Goal: Transaction & Acquisition: Purchase product/service

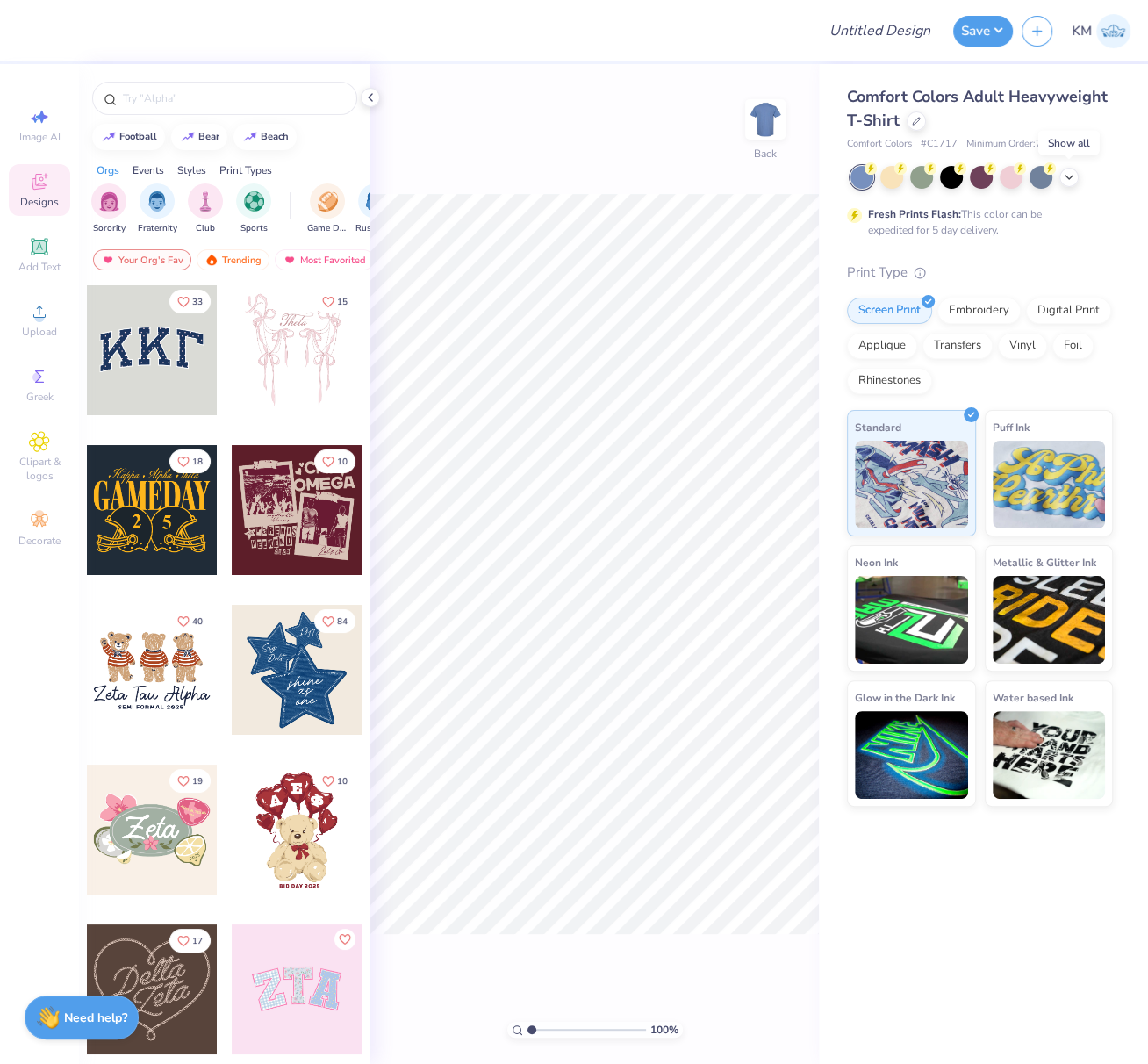
drag, startPoint x: 1071, startPoint y: 175, endPoint x: 1054, endPoint y: 188, distance: 21.4
click at [1071, 176] on icon at bounding box center [1069, 178] width 14 height 14
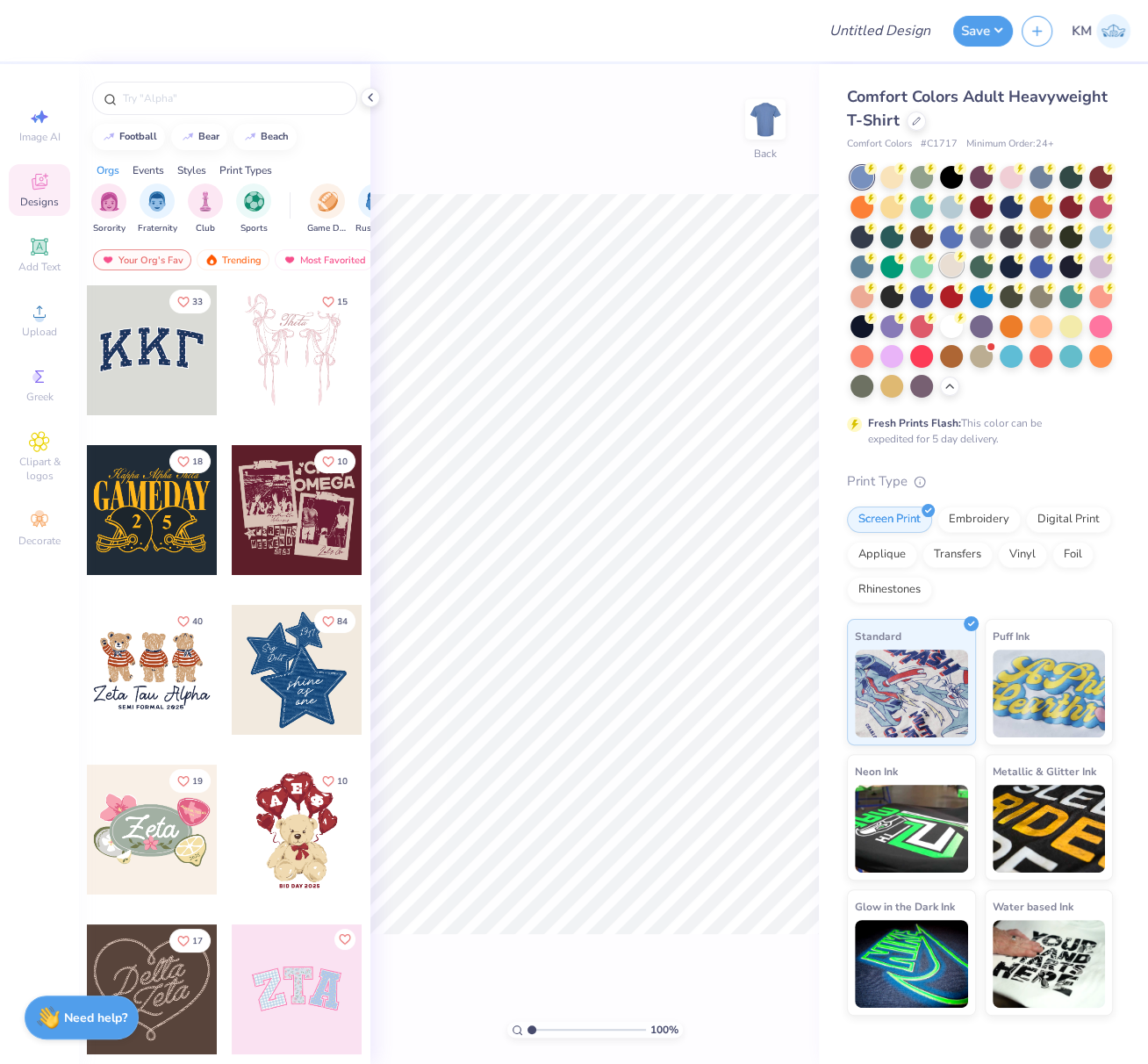
click at [955, 268] on div at bounding box center [951, 264] width 23 height 23
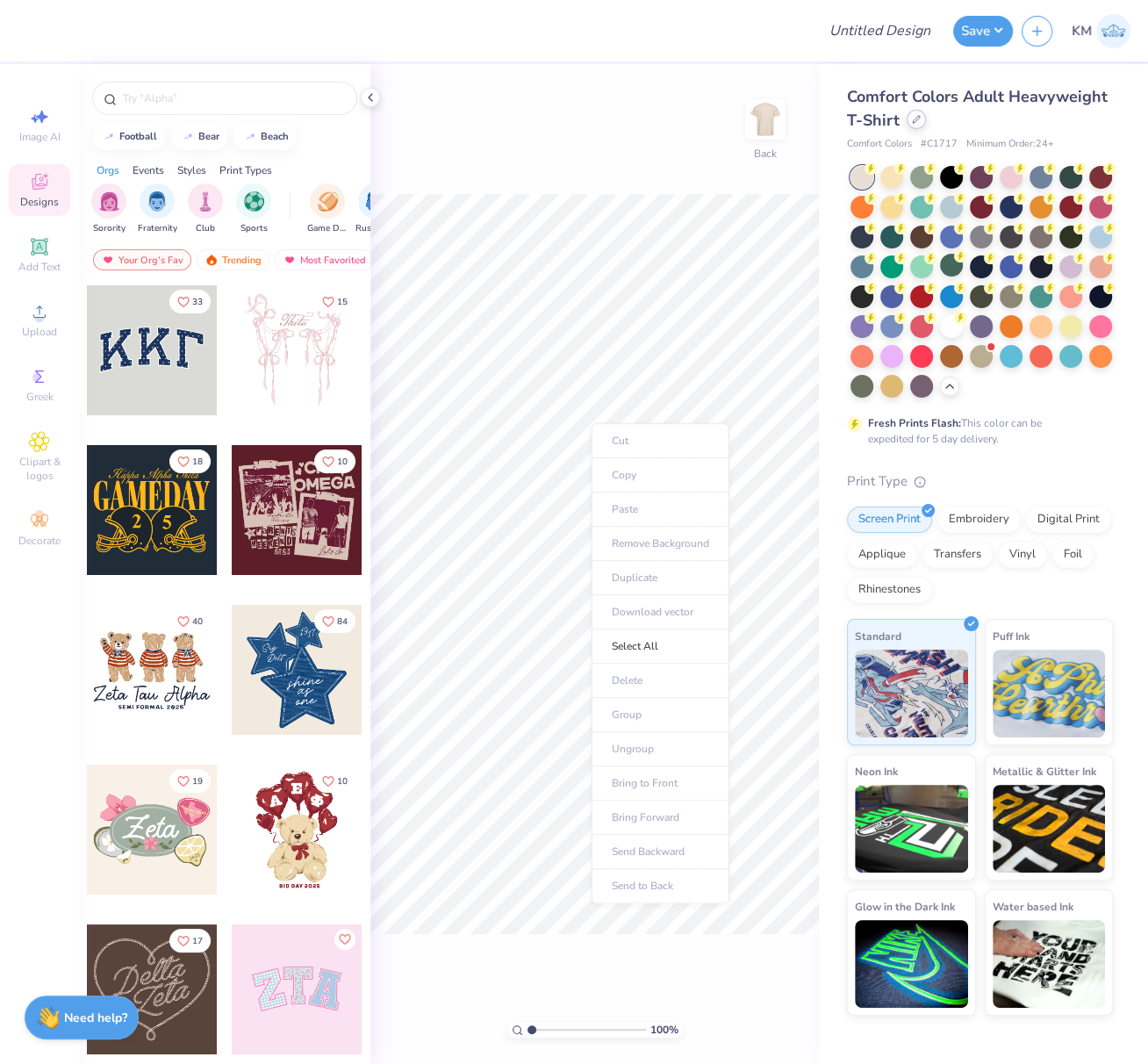
click at [908, 122] on div at bounding box center [916, 120] width 20 height 20
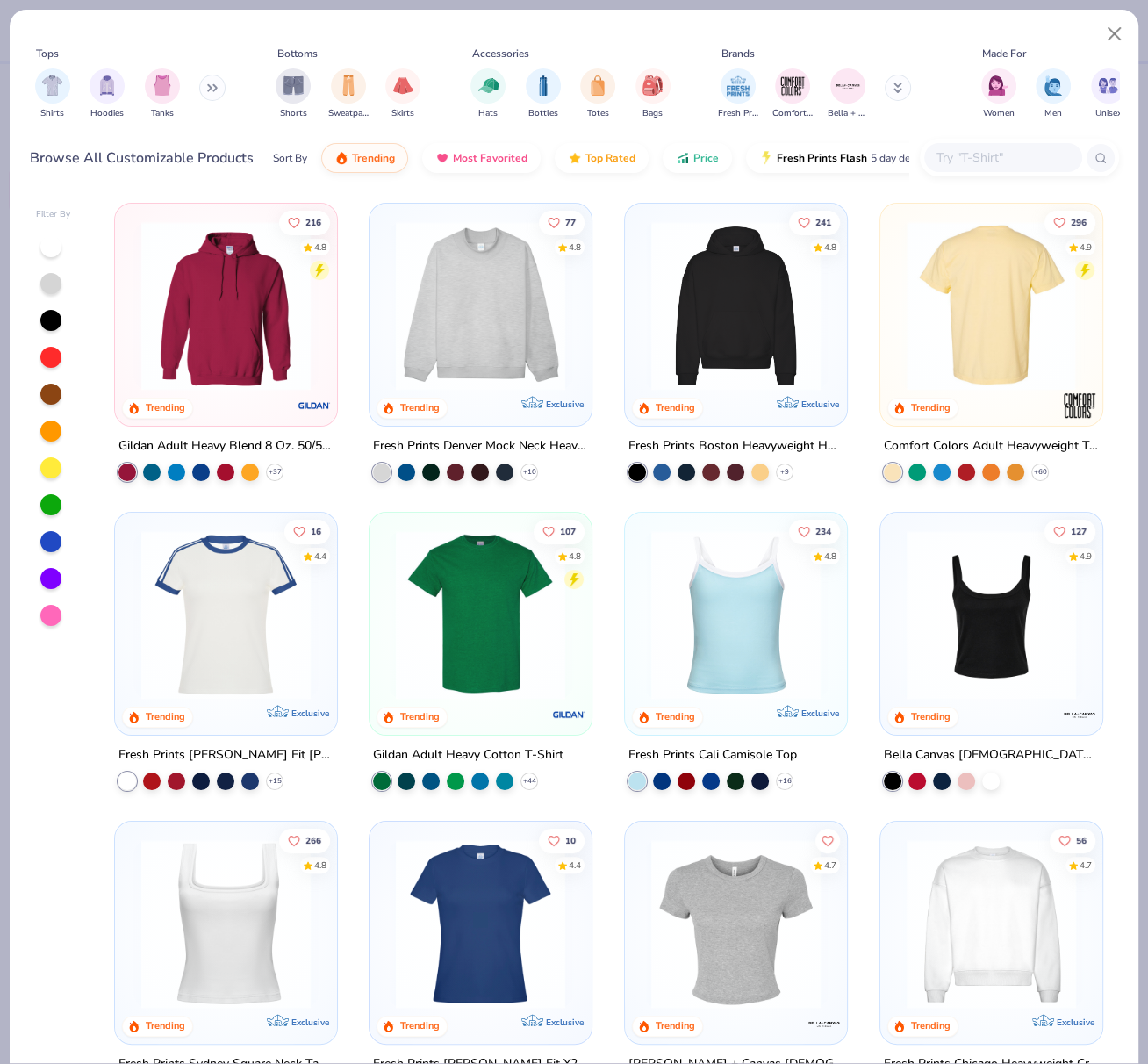
click at [995, 268] on img at bounding box center [991, 305] width 187 height 170
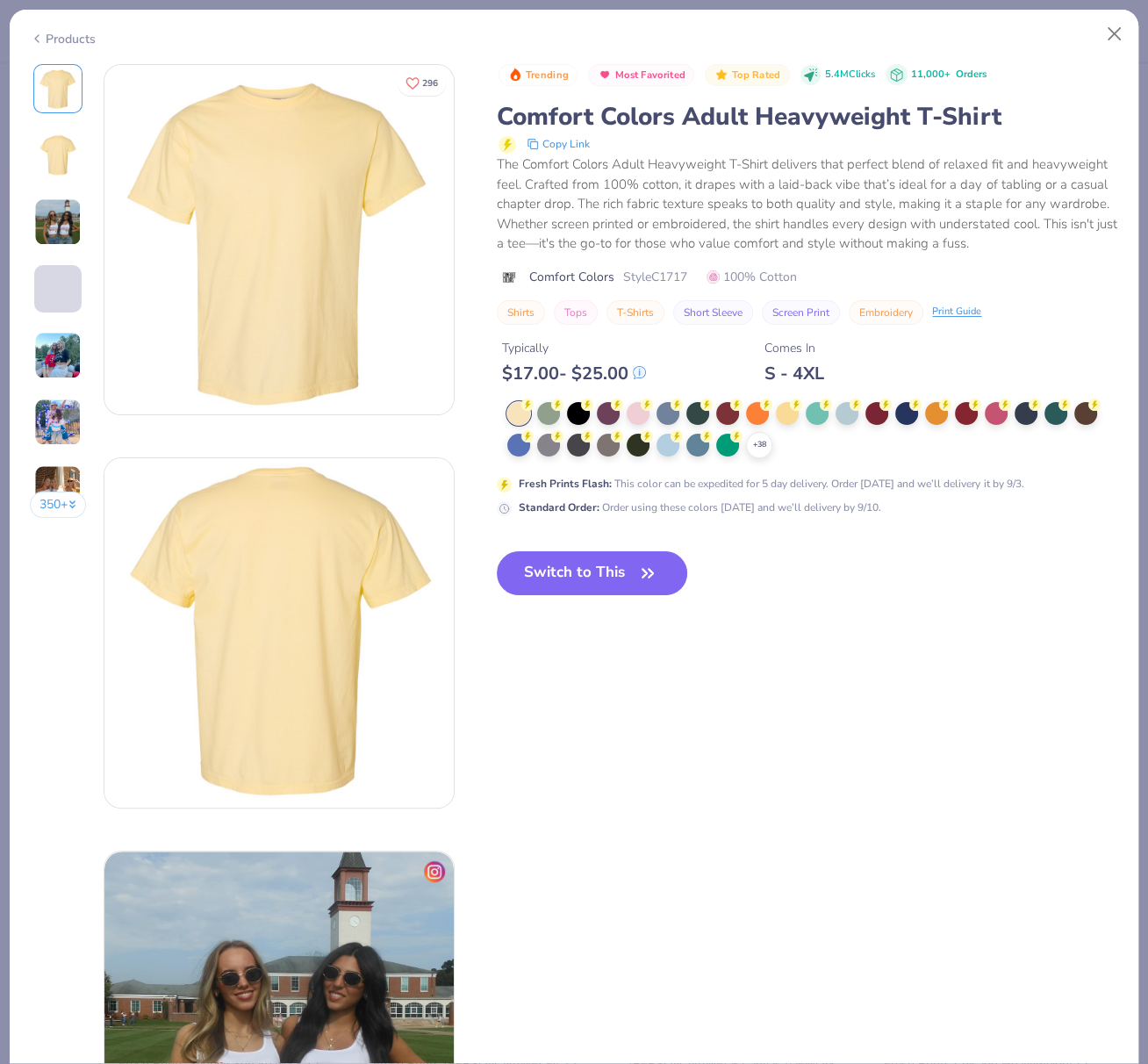
click at [0, 0] on icon at bounding box center [0, 0] width 0 height 0
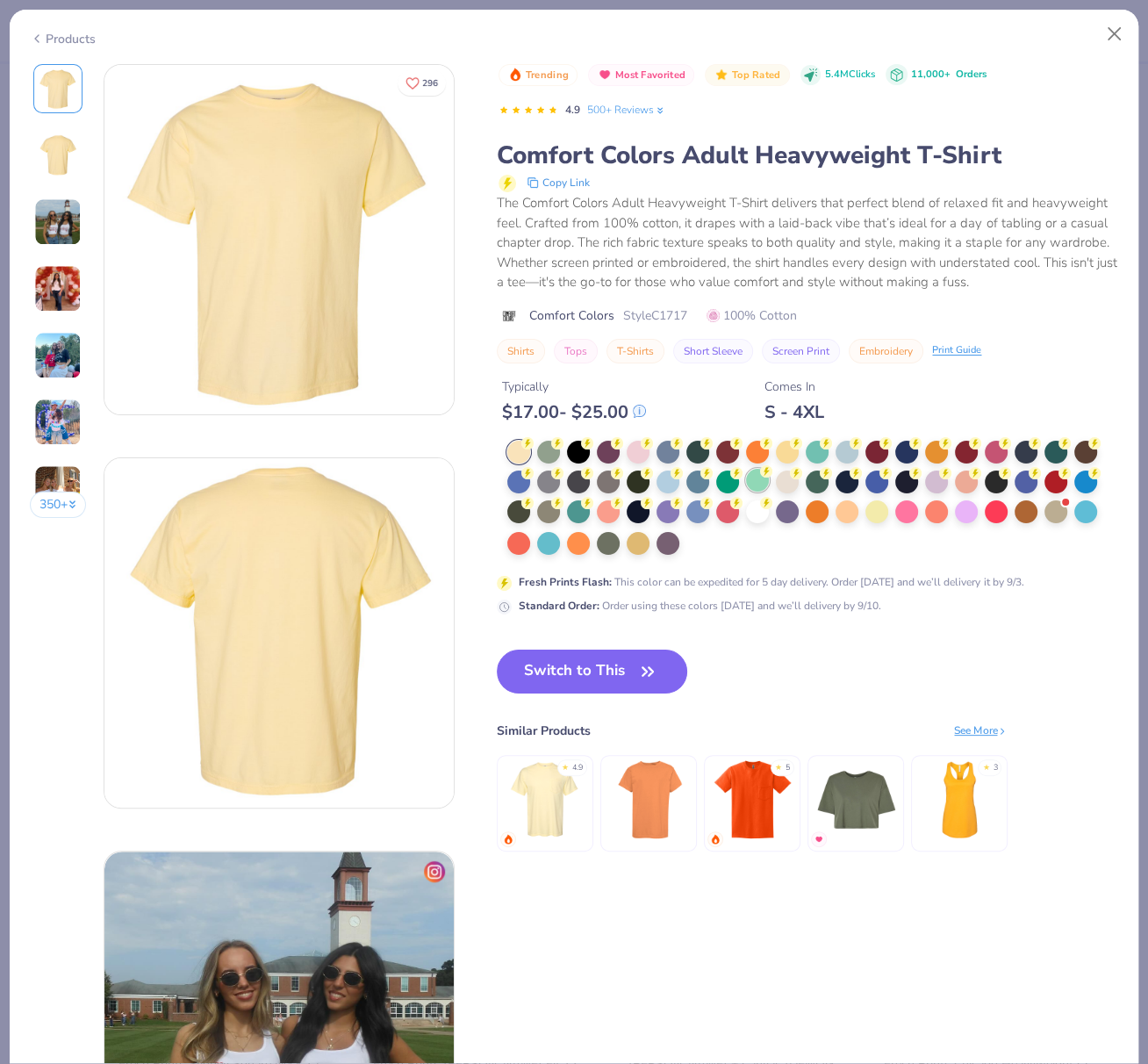
click at [786, 494] on div at bounding box center [787, 481] width 23 height 23
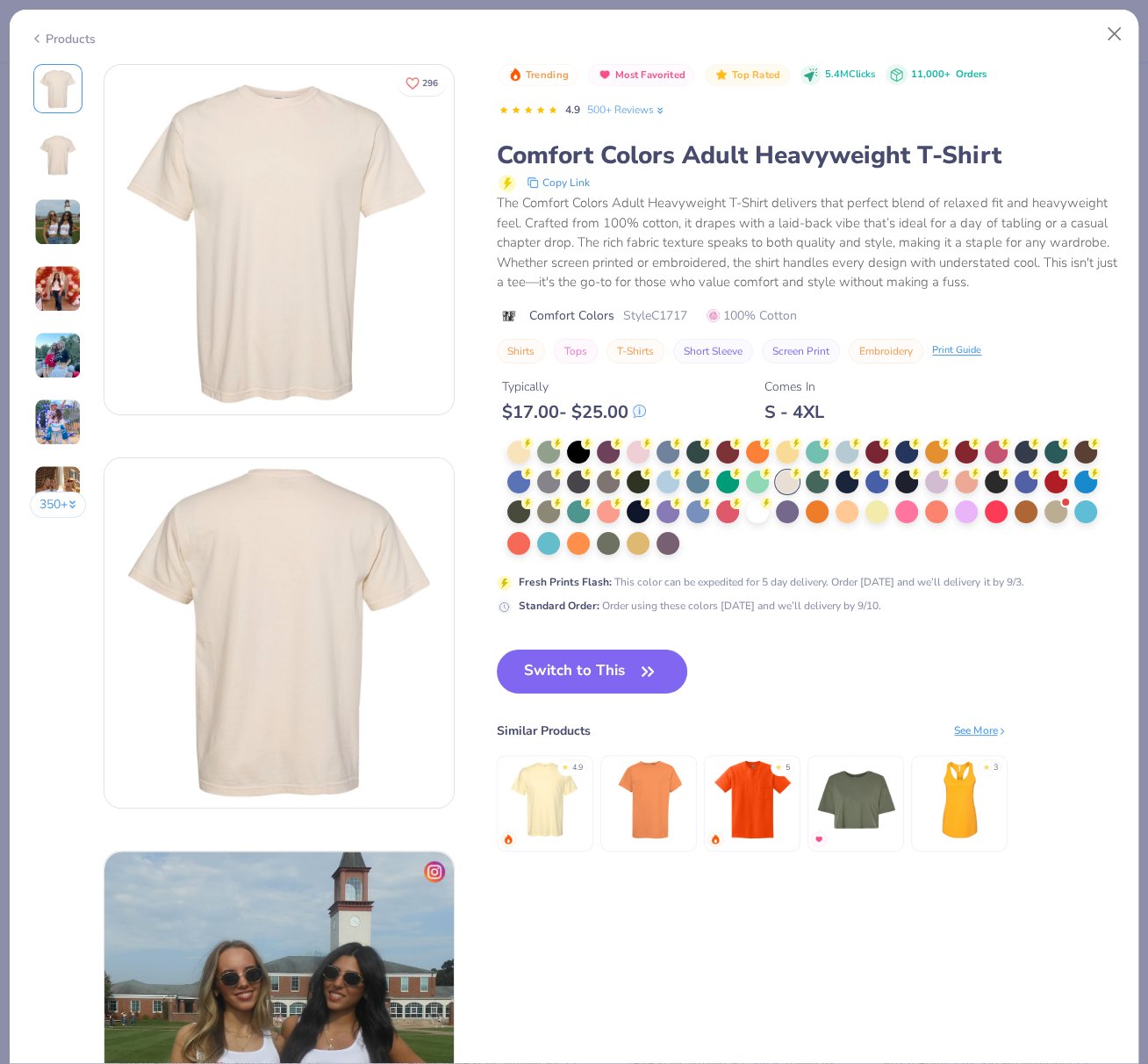
click at [561, 687] on button "Switch to This" at bounding box center [592, 671] width 190 height 44
